Goal: Navigation & Orientation: Find specific page/section

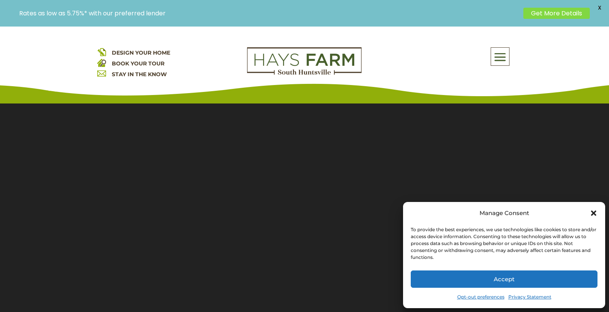
click at [595, 212] on icon "Close dialog" at bounding box center [593, 212] width 5 height 5
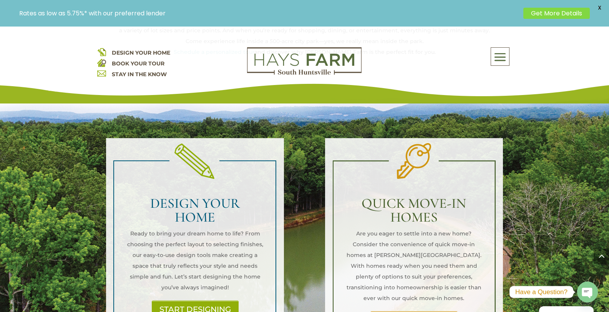
scroll to position [500, 0]
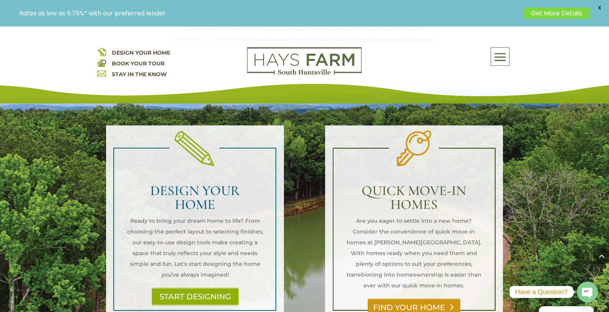
click at [407, 298] on link "FIND YOUR HOME" at bounding box center [414, 307] width 93 height 18
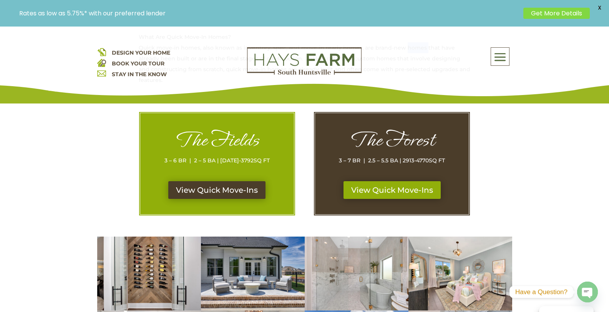
scroll to position [384, 0]
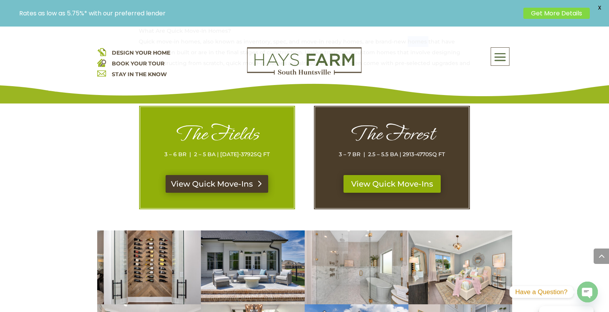
click at [191, 181] on link "View Quick Move-Ins" at bounding box center [217, 184] width 103 height 18
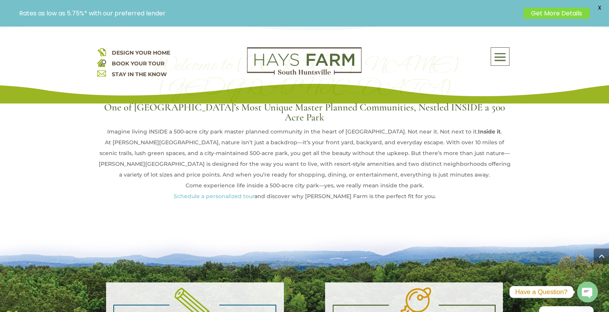
scroll to position [500, 0]
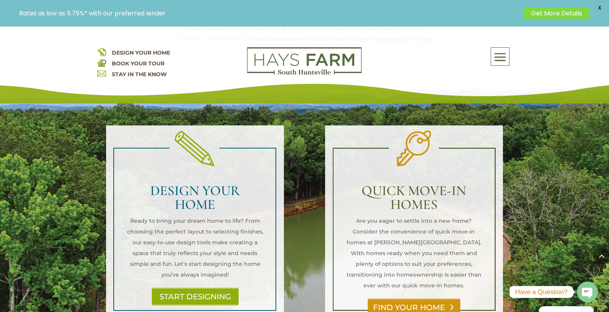
click at [407, 298] on link "FIND YOUR HOME" at bounding box center [414, 307] width 93 height 18
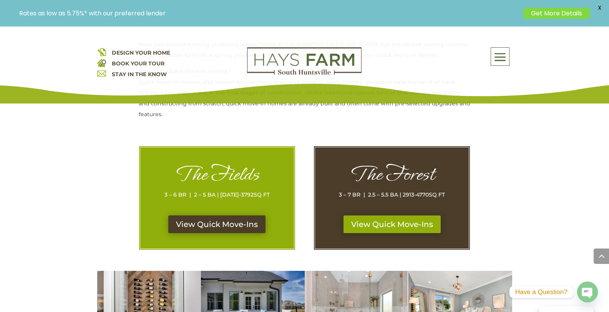
scroll to position [346, 0]
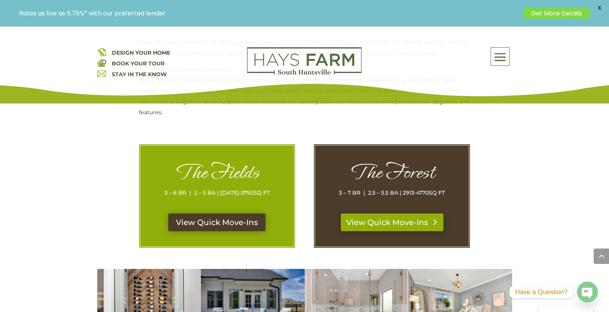
click at [396, 223] on link "View Quick Move-Ins" at bounding box center [392, 222] width 103 height 18
